Goal: Information Seeking & Learning: Learn about a topic

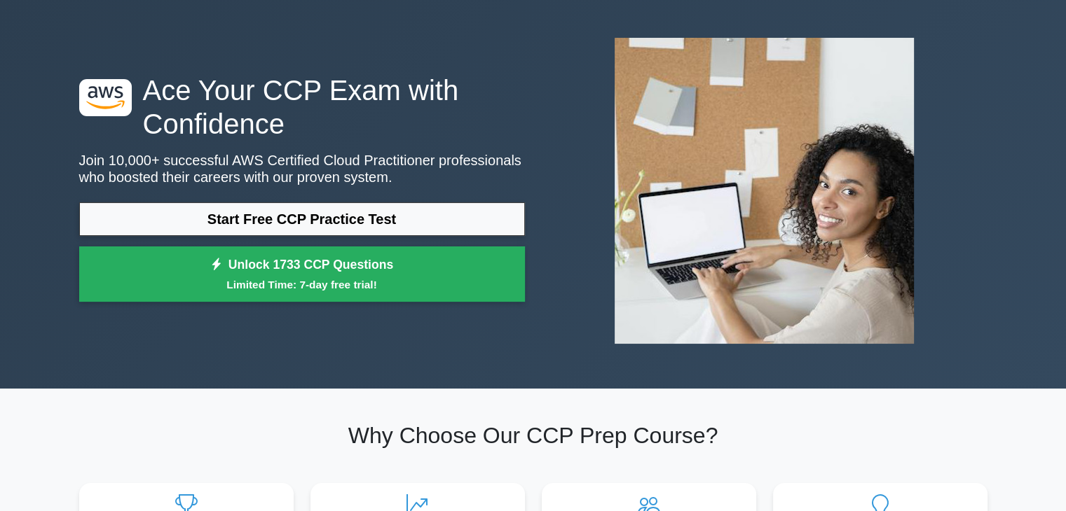
scroll to position [53, 0]
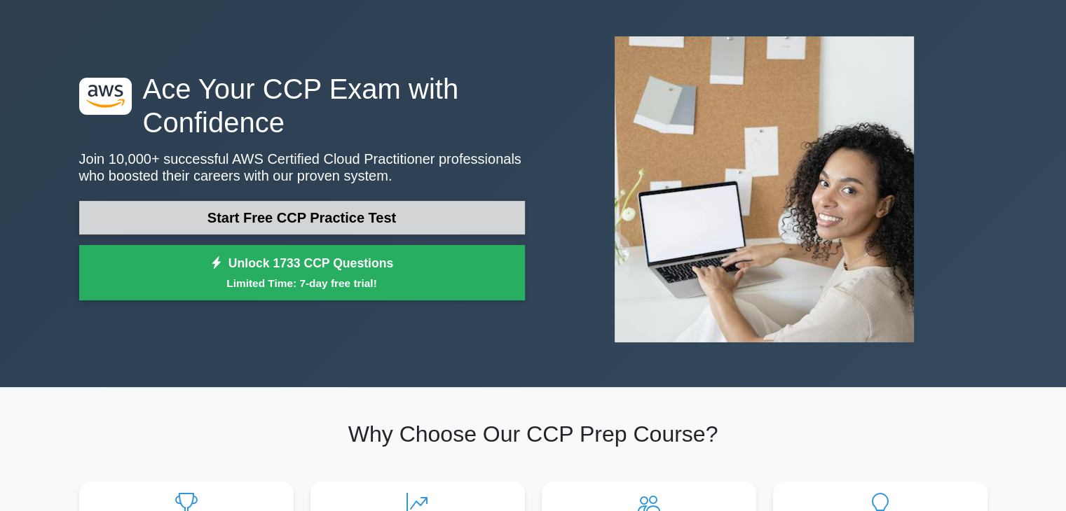
click at [302, 208] on link "Start Free CCP Practice Test" at bounding box center [302, 218] width 446 height 34
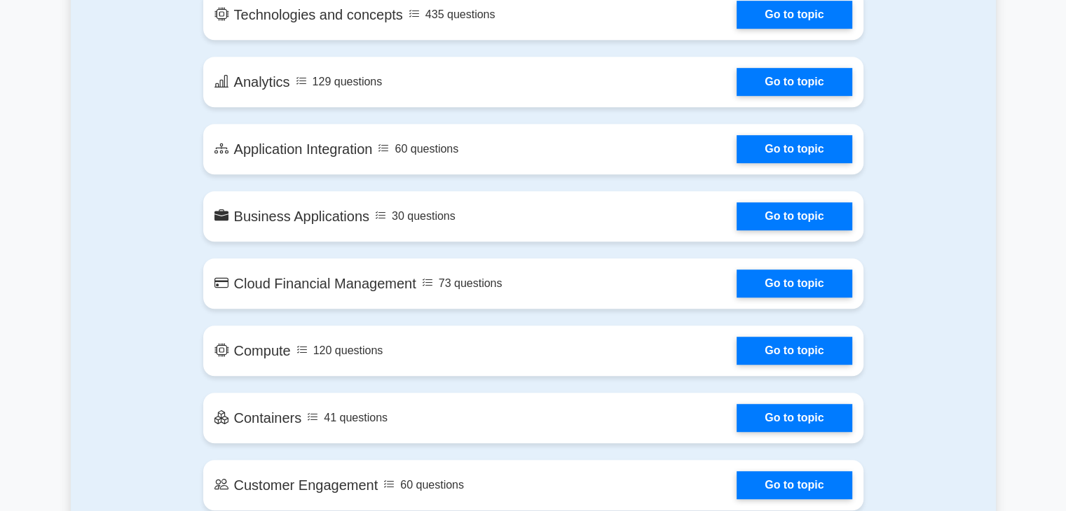
scroll to position [860, 0]
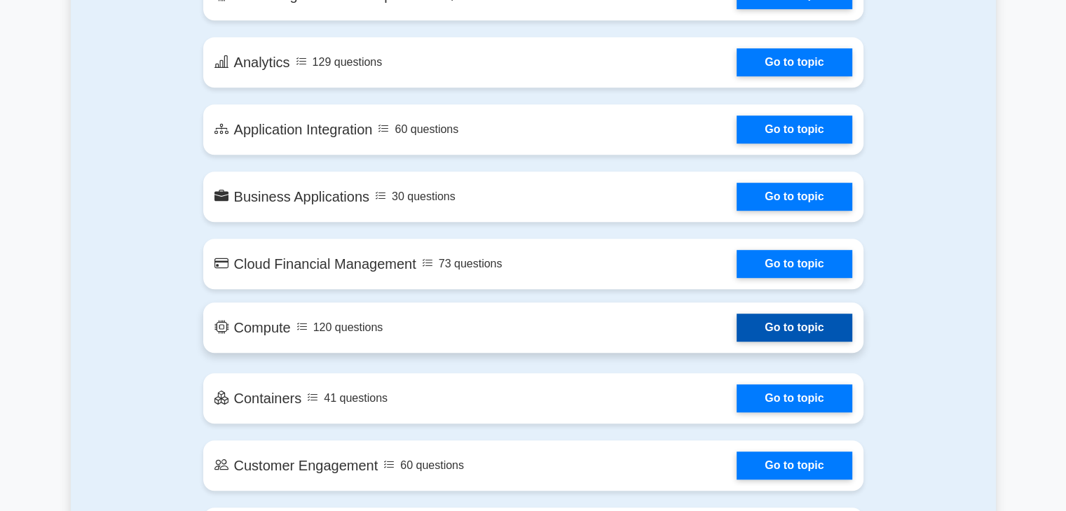
click at [745, 326] on link "Go to topic" at bounding box center [793, 328] width 115 height 28
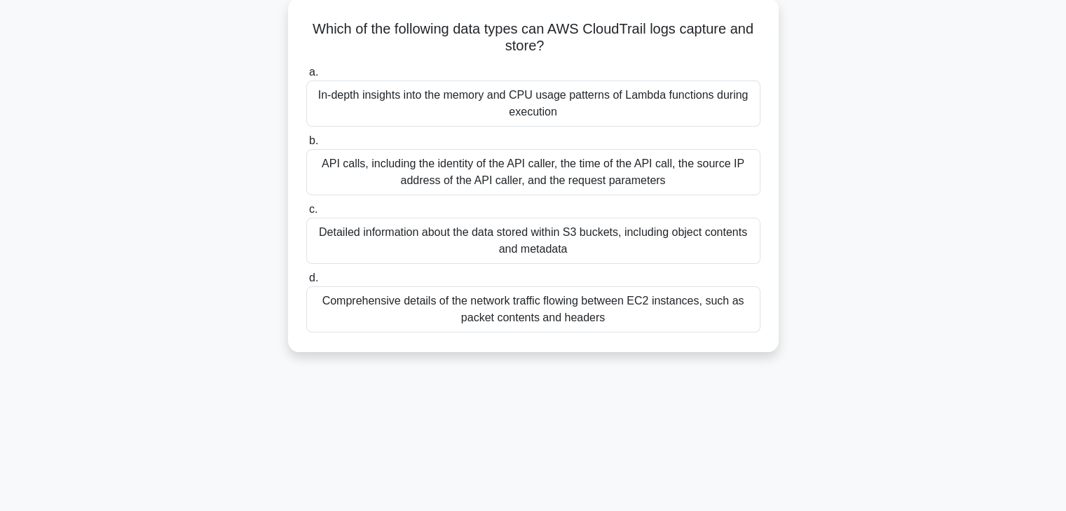
scroll to position [81, 0]
click at [497, 180] on div "API calls, including the identity of the API caller, the time of the API call, …" at bounding box center [533, 172] width 454 height 46
click at [306, 145] on input "b. API calls, including the identity of the API caller, the time of the API cal…" at bounding box center [306, 140] width 0 height 9
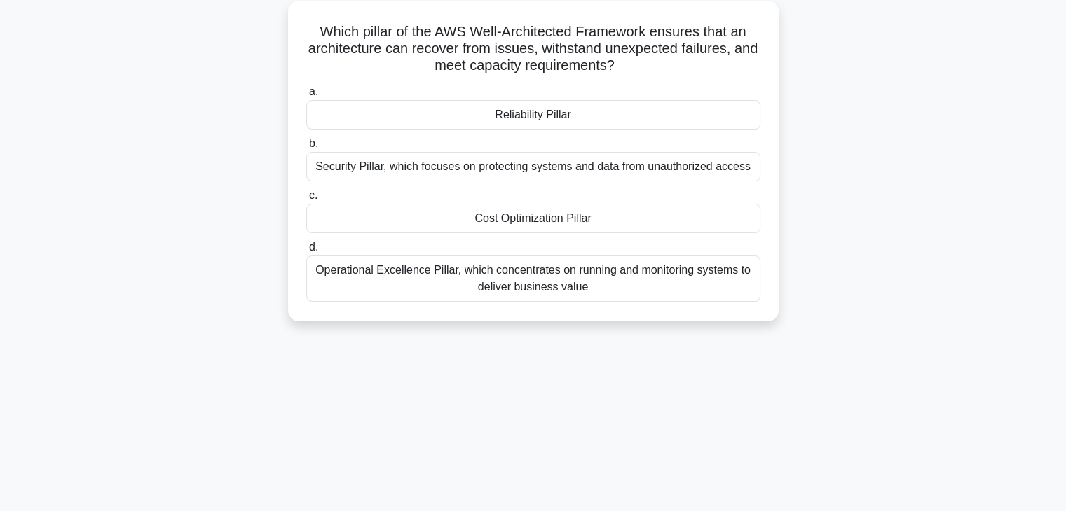
scroll to position [0, 0]
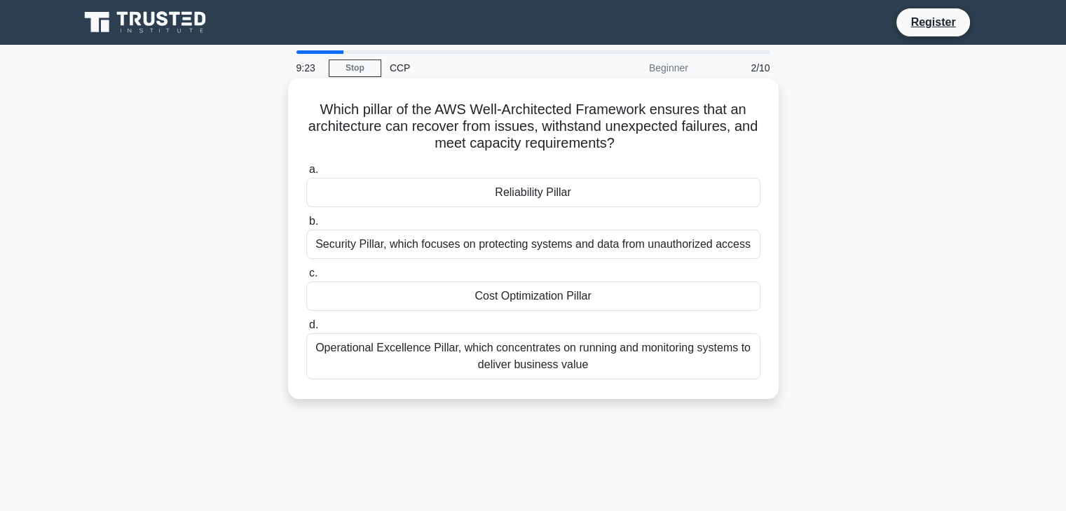
click at [541, 368] on div "Operational Excellence Pillar, which concentrates on running and monitoring sys…" at bounding box center [533, 356] width 454 height 46
click at [306, 330] on input "d. Operational Excellence Pillar, which concentrates on running and monitoring …" at bounding box center [306, 325] width 0 height 9
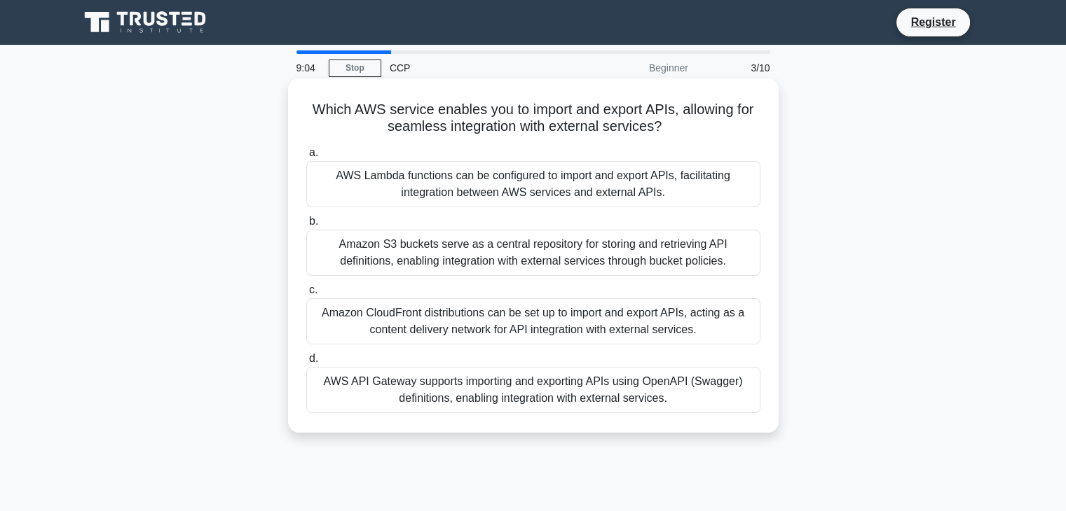
click at [490, 315] on div "Amazon CloudFront distributions can be set up to import and export APIs, acting…" at bounding box center [533, 321] width 454 height 46
click at [306, 295] on input "c. Amazon CloudFront distributions can be set up to import and export APIs, act…" at bounding box center [306, 290] width 0 height 9
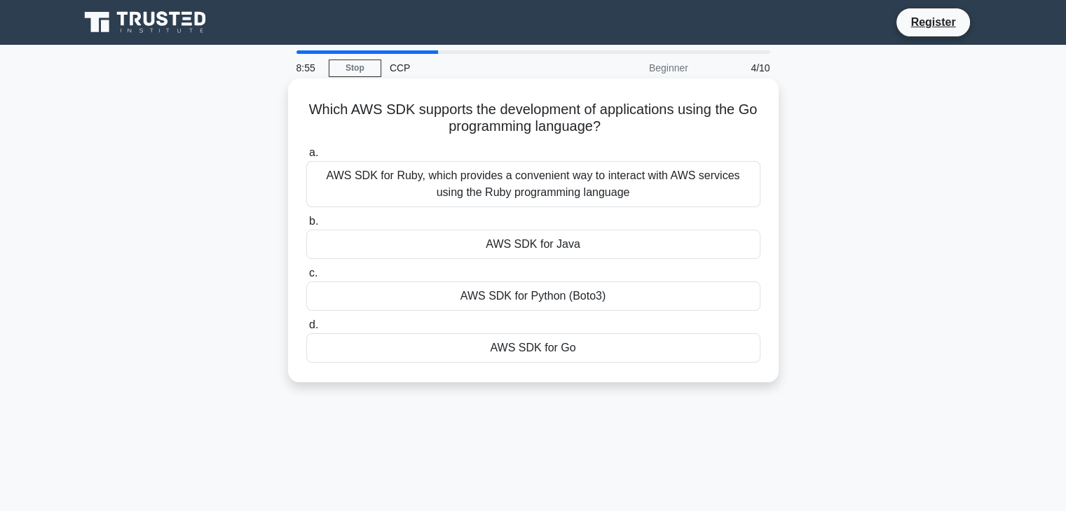
click at [530, 350] on div "AWS SDK for Go" at bounding box center [533, 347] width 454 height 29
click at [306, 330] on input "d. AWS SDK for Go" at bounding box center [306, 325] width 0 height 9
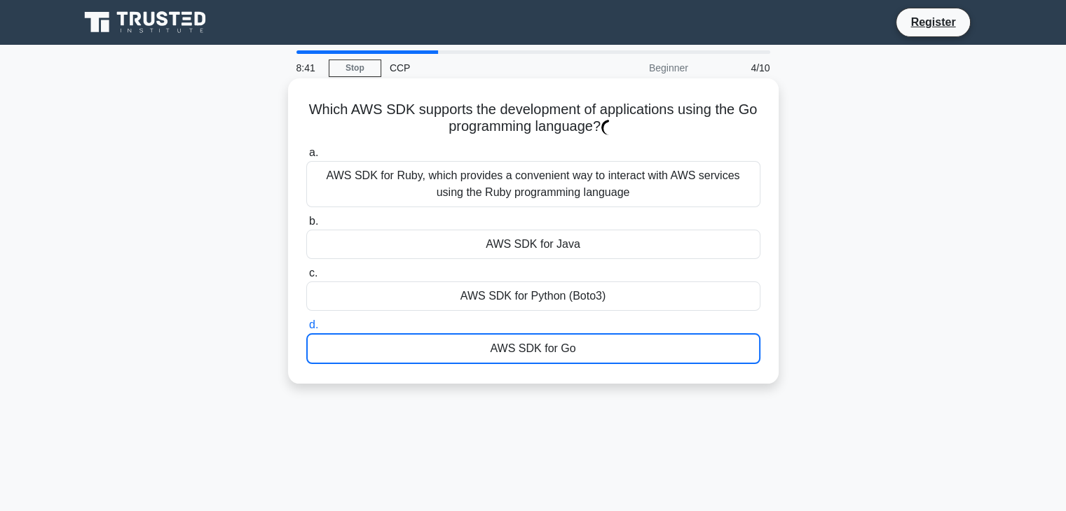
click at [511, 346] on div "AWS SDK for Go" at bounding box center [533, 348] width 454 height 31
click at [306, 330] on input "d. AWS SDK for Go" at bounding box center [306, 325] width 0 height 9
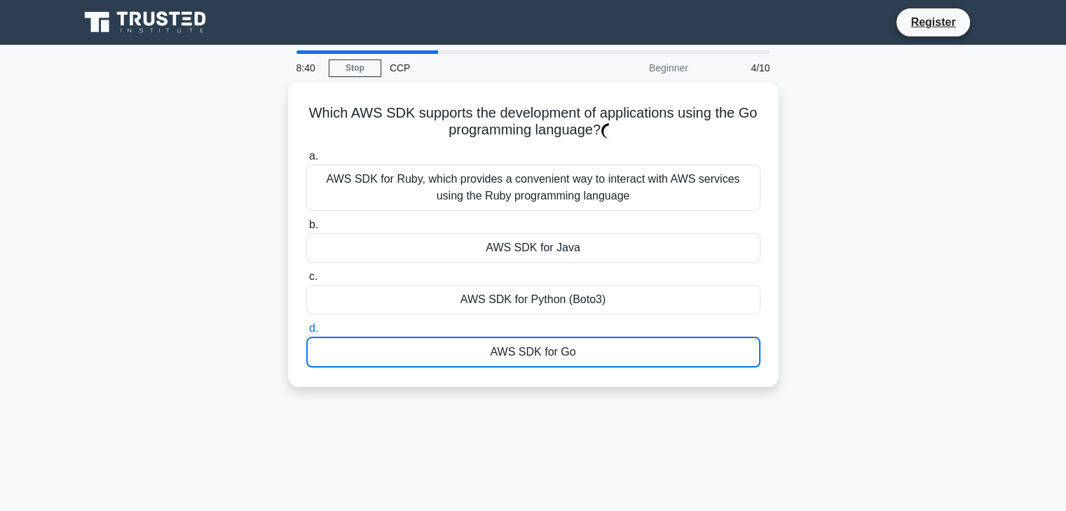
click at [598, 425] on div "8:40 Stop CCP Beginner 4/10 Which AWS SDK supports the development of applicati…" at bounding box center [533, 400] width 925 height 701
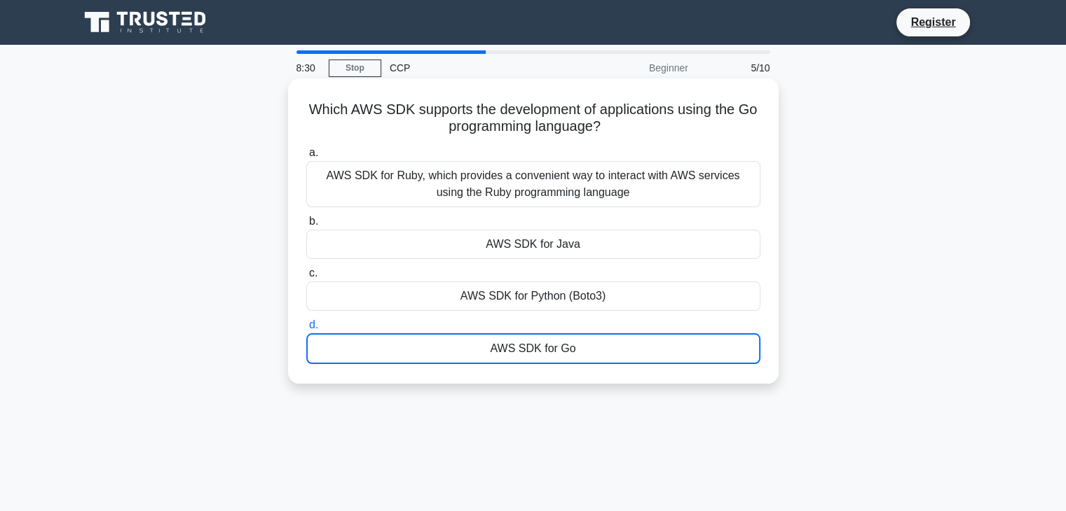
click at [514, 347] on div "AWS SDK for Go" at bounding box center [533, 348] width 454 height 31
click at [306, 330] on input "d. AWS SDK for Go" at bounding box center [306, 325] width 0 height 9
click at [520, 303] on div "AWS SDK for Python (Boto3)" at bounding box center [533, 296] width 454 height 29
click at [306, 278] on input "c. AWS SDK for Python (Boto3)" at bounding box center [306, 273] width 0 height 9
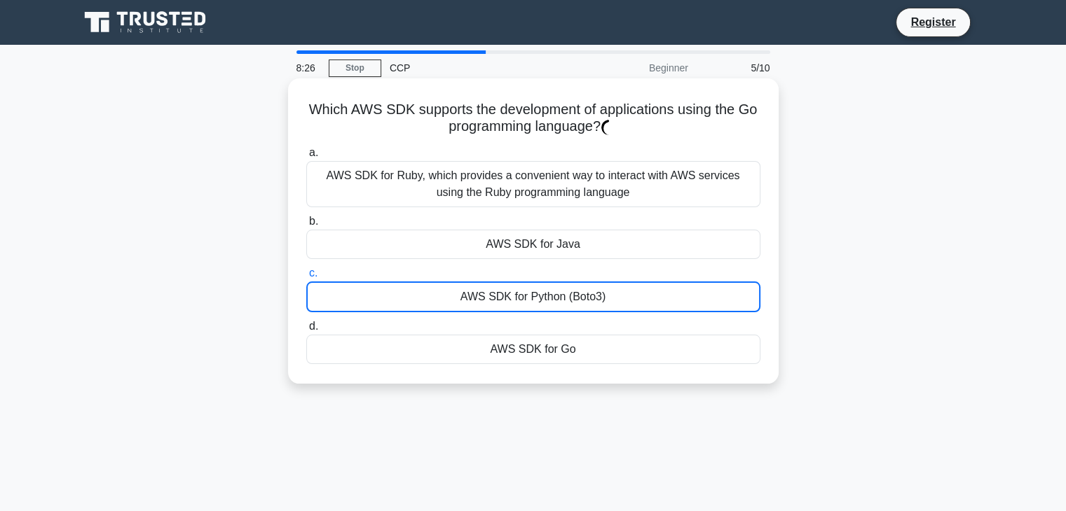
click at [555, 179] on div "AWS SDK for Ruby, which provides a convenient way to interact with AWS services…" at bounding box center [533, 184] width 454 height 46
click at [532, 348] on div "AWS SDK for Go" at bounding box center [533, 349] width 454 height 29
click at [306, 331] on input "d. AWS SDK for Go" at bounding box center [306, 326] width 0 height 9
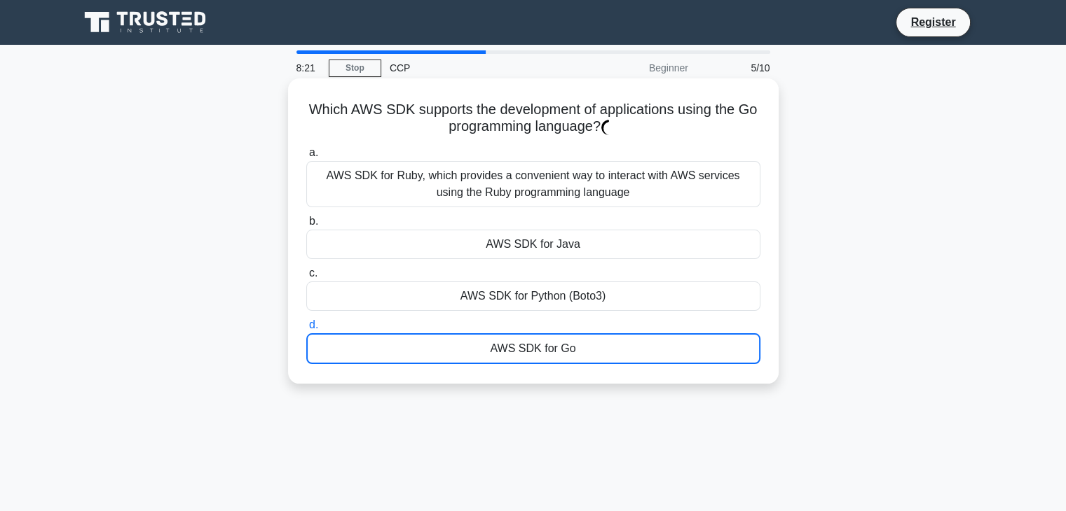
click at [532, 348] on div "AWS SDK for Go" at bounding box center [533, 348] width 454 height 31
click at [306, 330] on input "d. AWS SDK for Go" at bounding box center [306, 325] width 0 height 9
click at [532, 348] on div "AWS SDK for Go" at bounding box center [533, 348] width 454 height 31
click at [306, 330] on input "d. AWS SDK for Go" at bounding box center [306, 325] width 0 height 9
click at [532, 348] on div "AWS SDK for Go" at bounding box center [533, 348] width 454 height 31
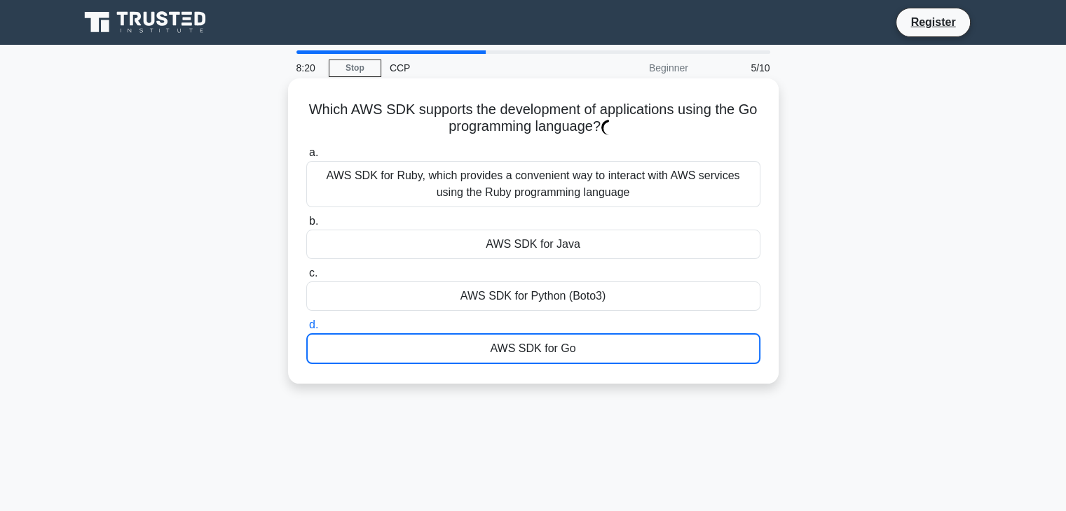
click at [306, 330] on input "d. AWS SDK for Go" at bounding box center [306, 325] width 0 height 9
click at [532, 348] on div "AWS SDK for Go" at bounding box center [533, 348] width 454 height 31
click at [306, 330] on input "d. AWS SDK for Go" at bounding box center [306, 325] width 0 height 9
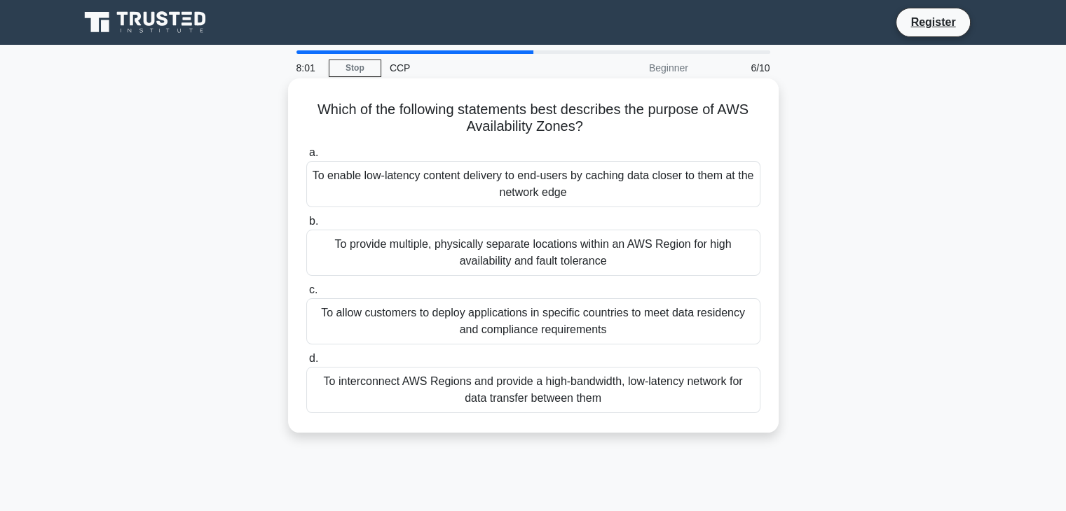
click at [577, 257] on div "To provide multiple, physically separate locations within an AWS Region for hig…" at bounding box center [533, 253] width 454 height 46
click at [306, 226] on input "b. To provide multiple, physically separate locations within an AWS Region for …" at bounding box center [306, 221] width 0 height 9
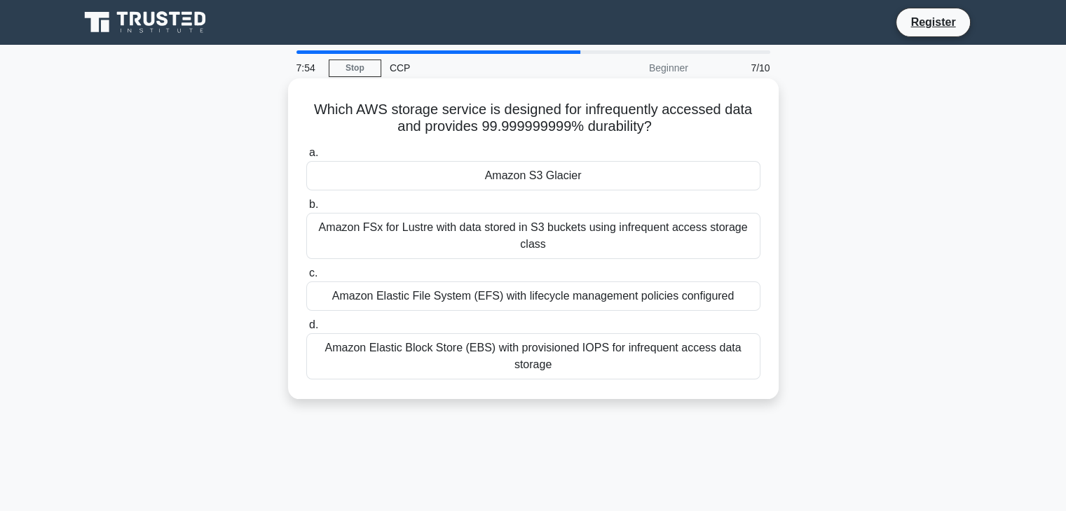
click at [582, 183] on div "Amazon S3 Glacier" at bounding box center [533, 175] width 454 height 29
click at [306, 158] on input "a. Amazon S3 Glacier" at bounding box center [306, 153] width 0 height 9
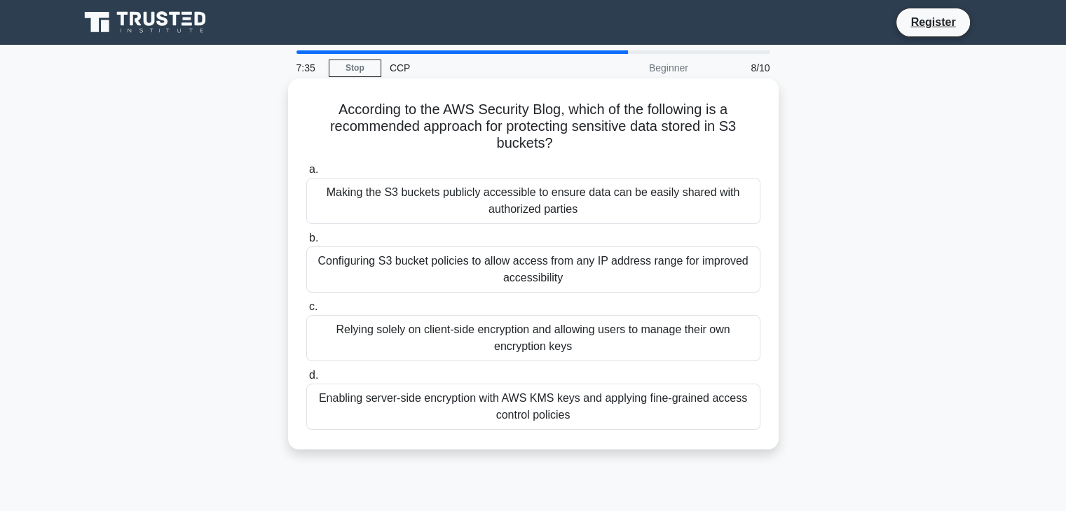
click at [552, 402] on div "Enabling server-side encryption with AWS KMS keys and applying fine-grained acc…" at bounding box center [533, 407] width 454 height 46
click at [306, 380] on input "d. Enabling server-side encryption with AWS KMS keys and applying fine-grained …" at bounding box center [306, 375] width 0 height 9
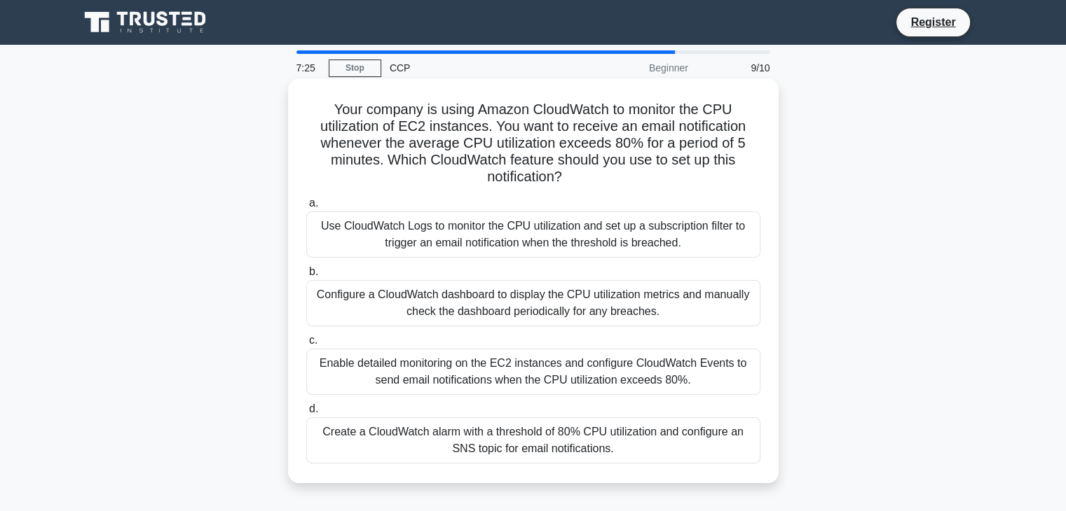
click at [583, 299] on div "Configure a CloudWatch dashboard to display the CPU utilization metrics and man…" at bounding box center [533, 303] width 454 height 46
click at [306, 277] on input "b. Configure a CloudWatch dashboard to display the CPU utilization metrics and …" at bounding box center [306, 272] width 0 height 9
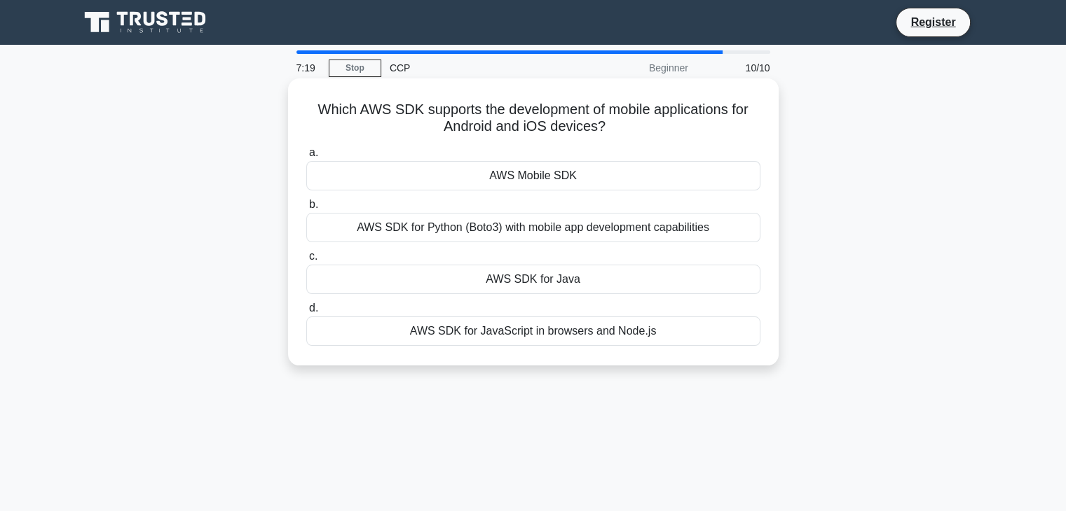
click at [591, 239] on div "AWS SDK for Python (Boto3) with mobile app development capabilities" at bounding box center [533, 227] width 454 height 29
click at [306, 209] on input "b. AWS SDK for Python (Boto3) with mobile app development capabilities" at bounding box center [306, 204] width 0 height 9
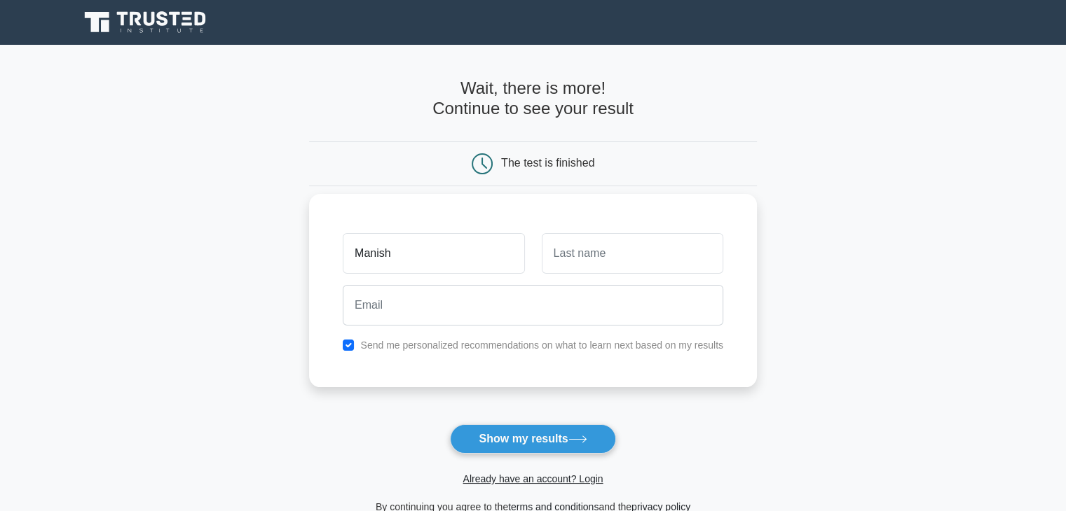
type input "Manish"
click at [350, 345] on input "checkbox" at bounding box center [348, 345] width 11 height 11
checkbox input "false"
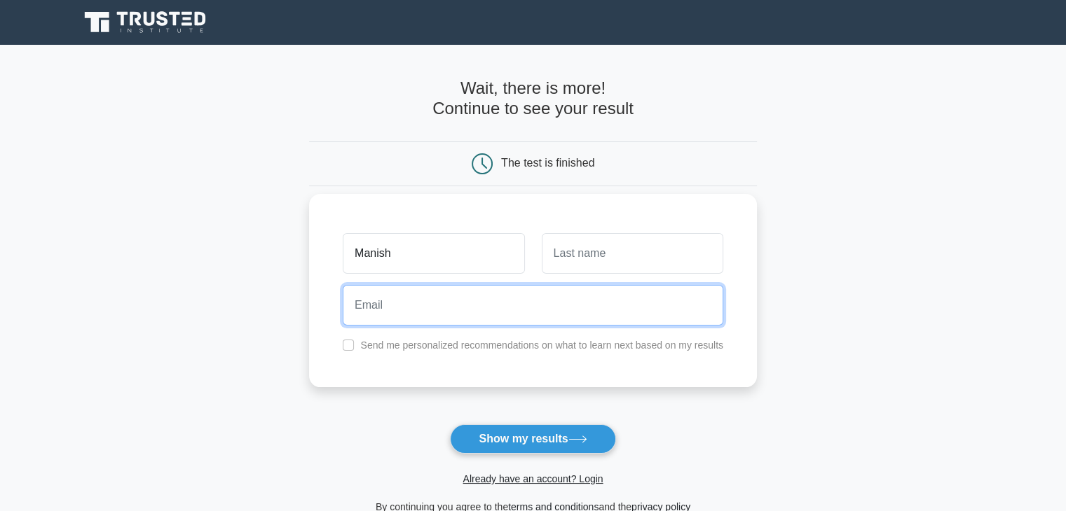
click at [392, 305] on input "email" at bounding box center [533, 305] width 380 height 41
type input "choudharymaya548@"
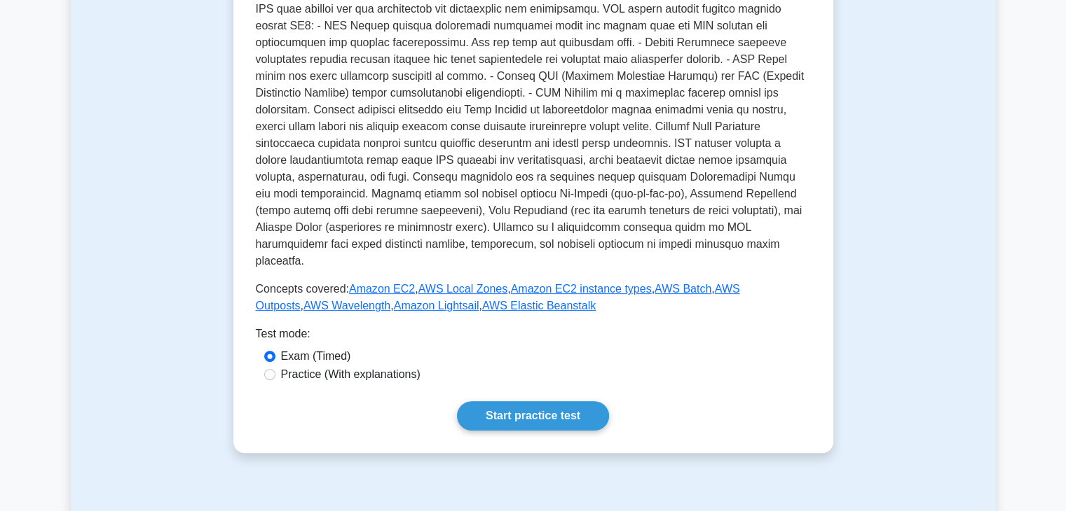
scroll to position [404, 0]
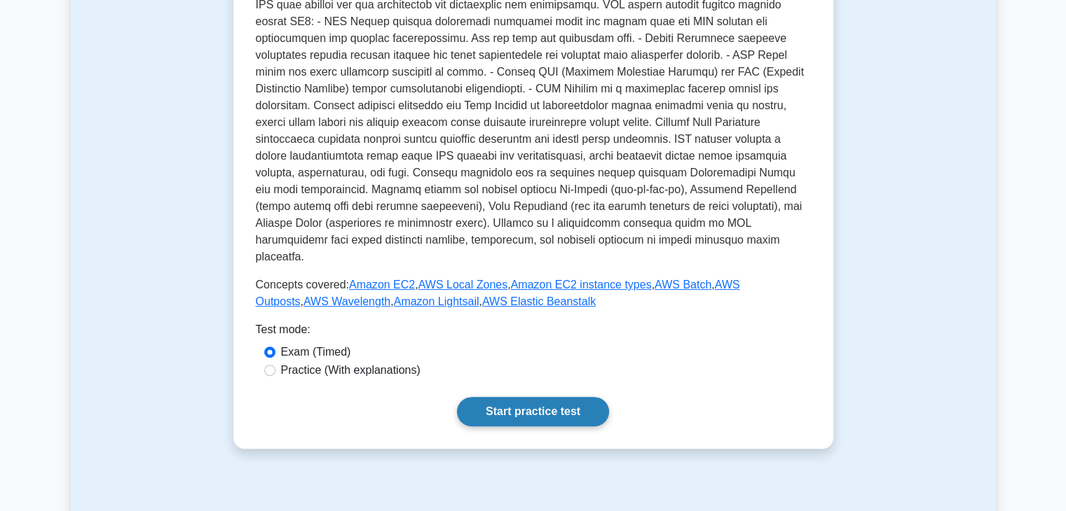
click at [532, 397] on link "Start practice test" at bounding box center [533, 411] width 152 height 29
